Goal: Transaction & Acquisition: Purchase product/service

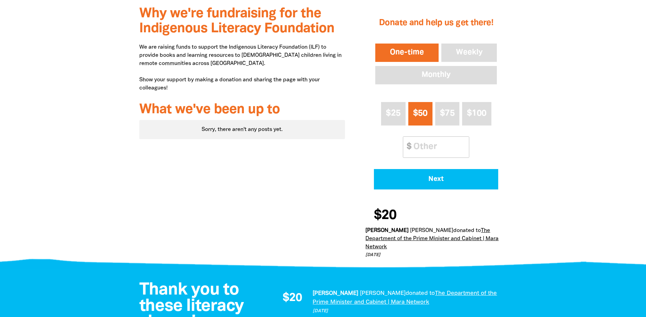
scroll to position [272, 0]
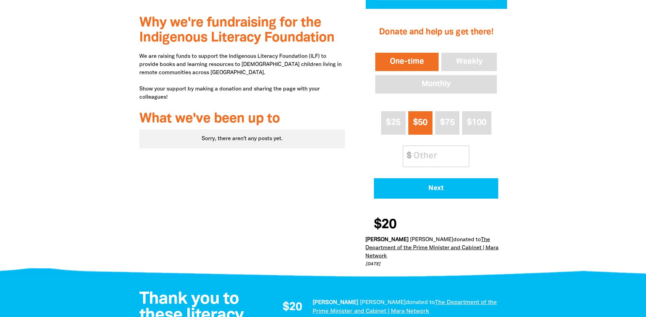
click at [418, 123] on span "$50" at bounding box center [420, 123] width 15 height 8
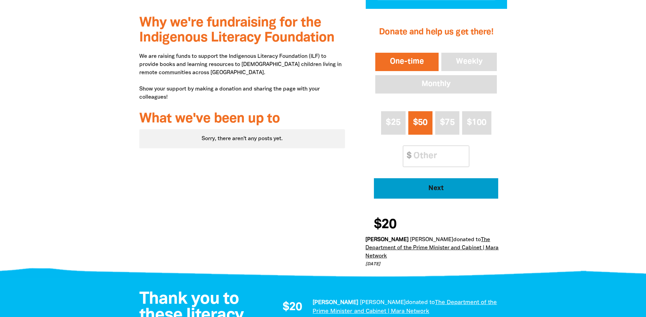
click at [426, 192] on span "Next" at bounding box center [436, 188] width 106 height 7
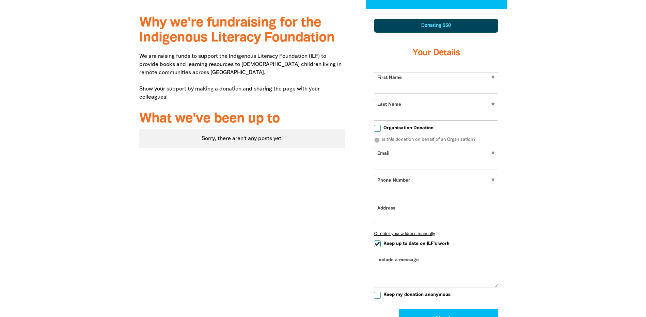
scroll to position [273, 0]
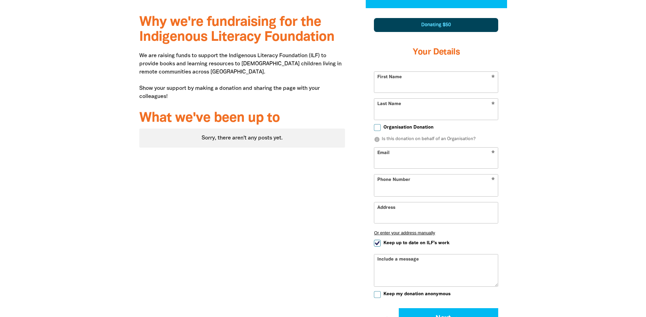
select select "AU"
click at [413, 87] on input "First Name" at bounding box center [436, 82] width 124 height 21
type input "[PERSON_NAME]"
click at [418, 117] on input "Last Name" at bounding box center [436, 109] width 124 height 21
type input "M"
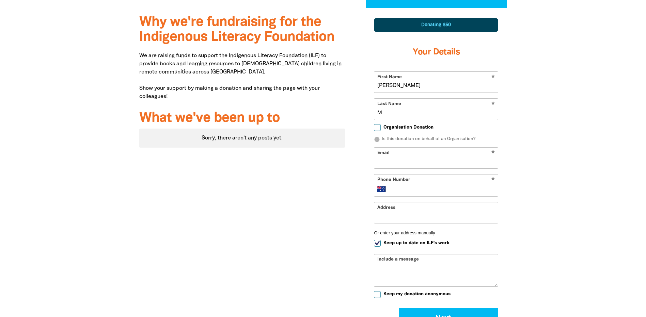
click at [392, 161] on input "Email" at bounding box center [436, 158] width 124 height 21
type input "[EMAIL_ADDRESS][DOMAIN_NAME]"
click at [395, 186] on input "Phone Number" at bounding box center [443, 189] width 104 height 8
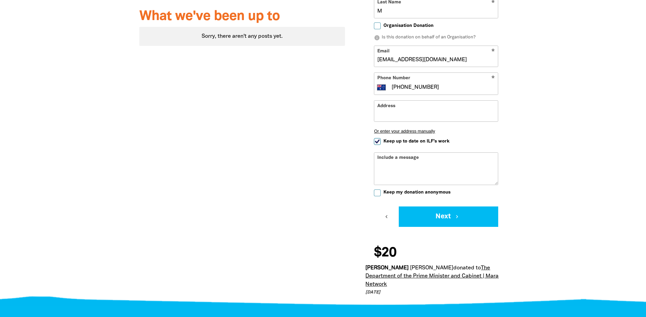
scroll to position [375, 0]
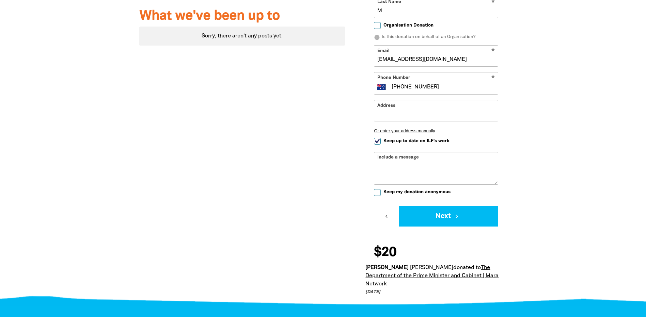
type input "[PHONE_NUMBER]"
click at [378, 139] on input "Keep up to date on ILF's work" at bounding box center [377, 141] width 7 height 7
checkbox input "false"
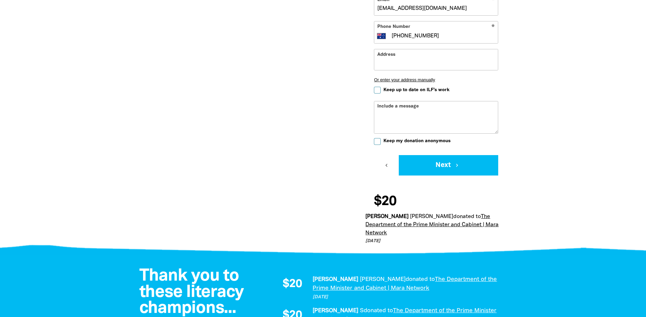
scroll to position [409, 0]
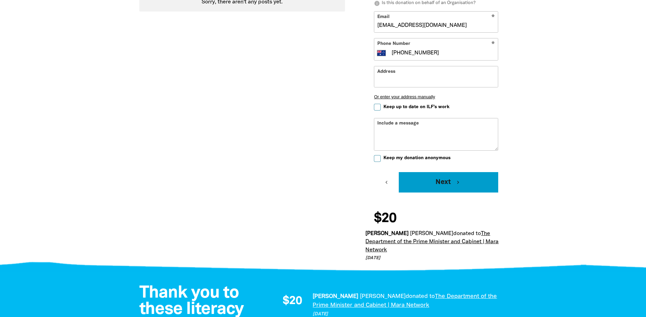
click at [455, 177] on button "Next chevron_right" at bounding box center [448, 182] width 99 height 20
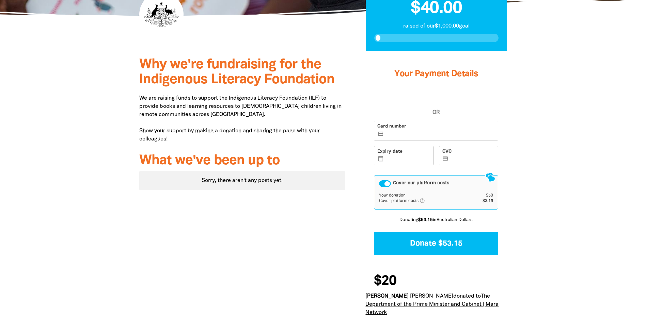
scroll to position [230, 0]
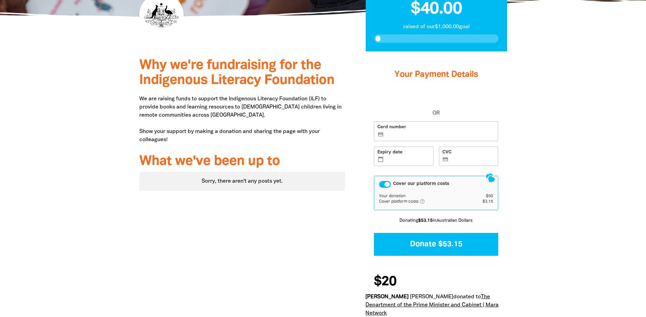
click at [422, 131] on label "Card number credit_card" at bounding box center [436, 132] width 124 height 20
click at [422, 132] on input "Card number credit_card" at bounding box center [440, 132] width 110 height 0
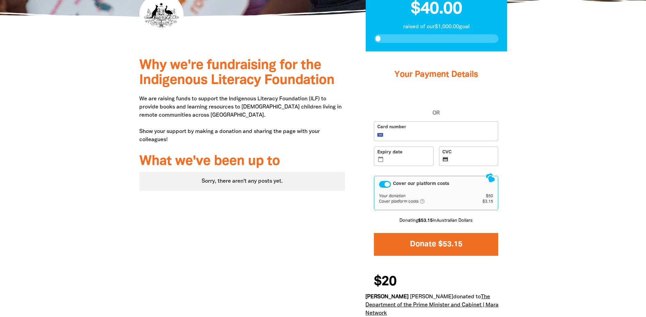
click at [427, 243] on button "Donate $53.15" at bounding box center [436, 244] width 124 height 23
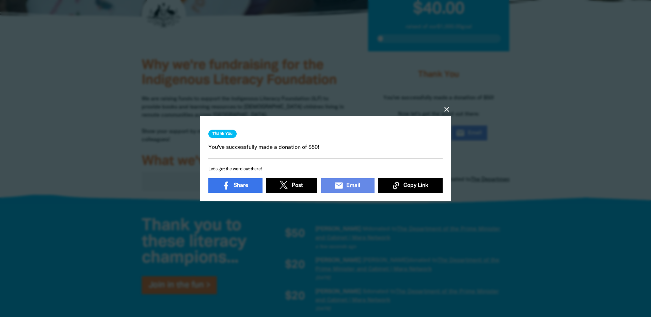
click at [447, 107] on icon "close" at bounding box center [447, 109] width 8 height 8
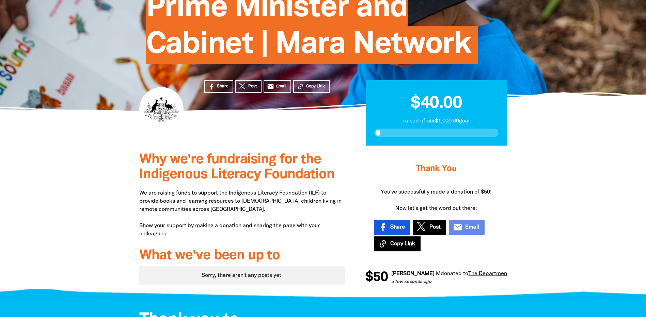
scroll to position [136, 0]
